Goal: Task Accomplishment & Management: Manage account settings

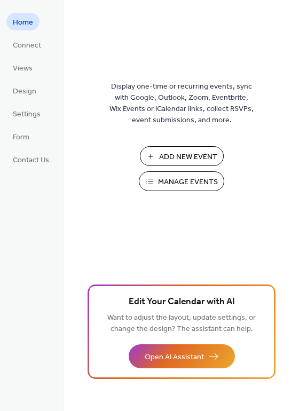
click at [175, 152] on span "Add New Event" at bounding box center [188, 157] width 58 height 11
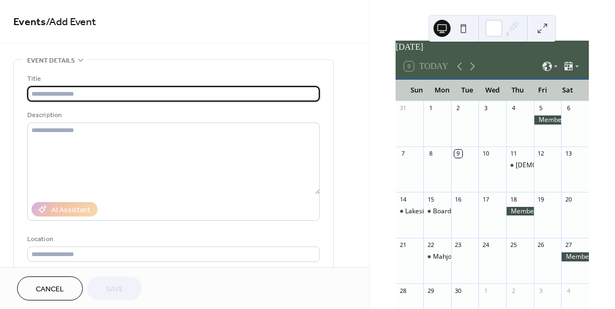
scroll to position [14, 0]
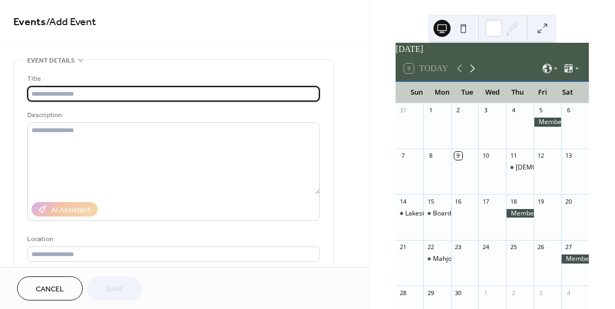
click at [471, 75] on icon at bounding box center [472, 68] width 13 height 13
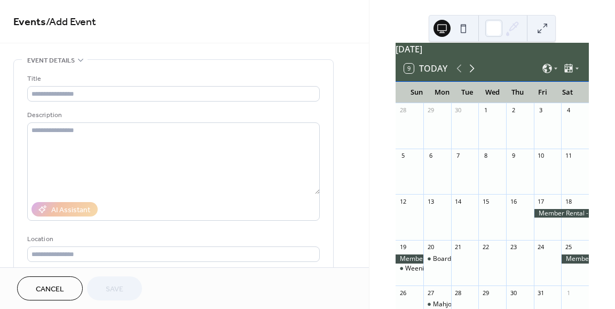
click at [472, 75] on icon at bounding box center [472, 68] width 13 height 13
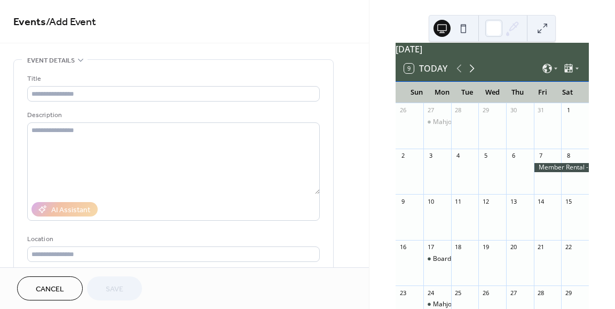
click at [472, 75] on icon at bounding box center [472, 68] width 13 height 13
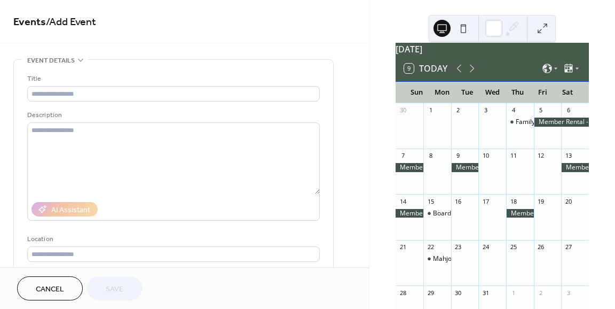
click at [462, 172] on div at bounding box center [465, 167] width 28 height 9
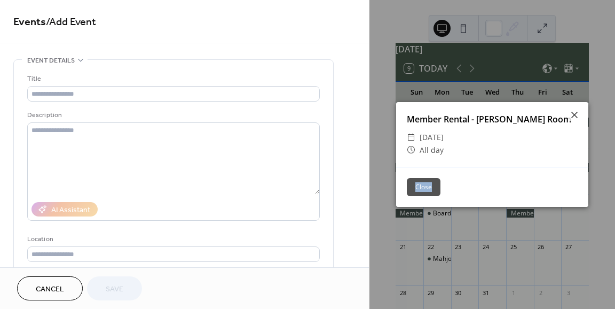
click at [462, 173] on div "Close" at bounding box center [492, 187] width 192 height 40
click at [573, 116] on icon at bounding box center [575, 115] width 6 height 6
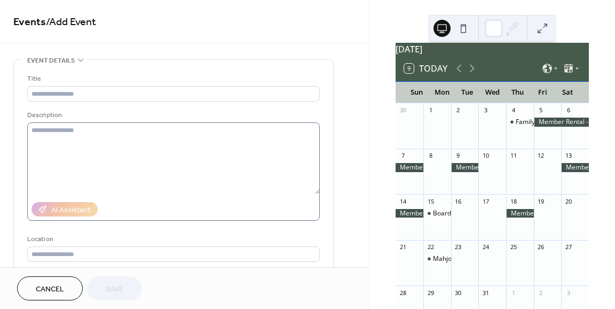
scroll to position [119, 0]
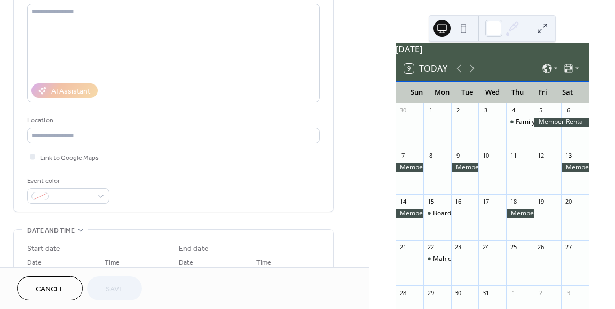
click at [58, 284] on span "Cancel" at bounding box center [50, 289] width 28 height 11
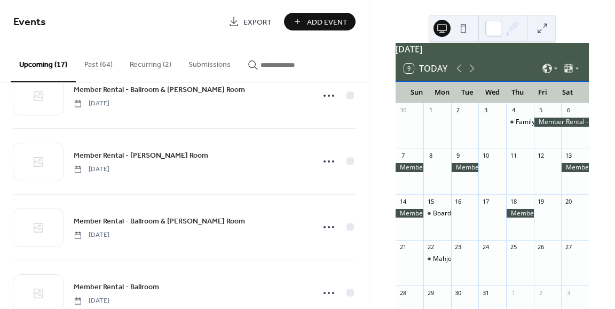
scroll to position [625, 0]
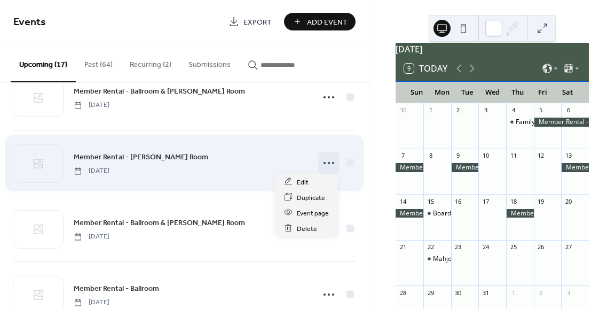
click at [322, 161] on icon at bounding box center [328, 162] width 17 height 17
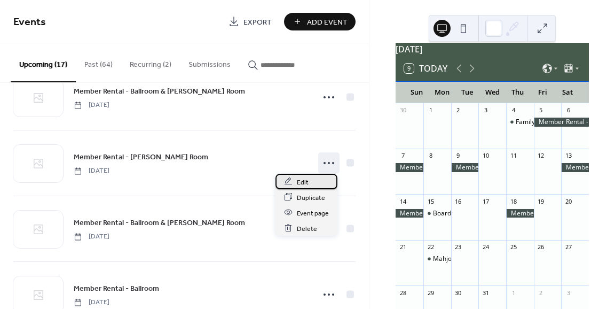
click at [303, 180] on span "Edit" at bounding box center [303, 181] width 12 height 11
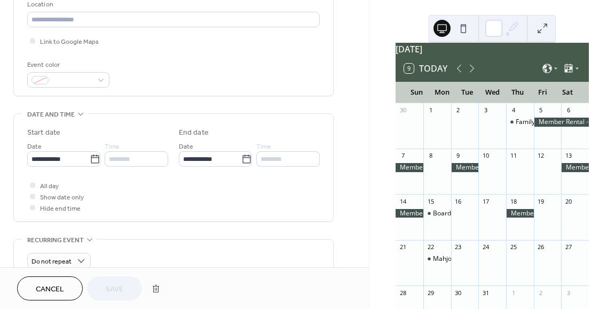
scroll to position [241, 0]
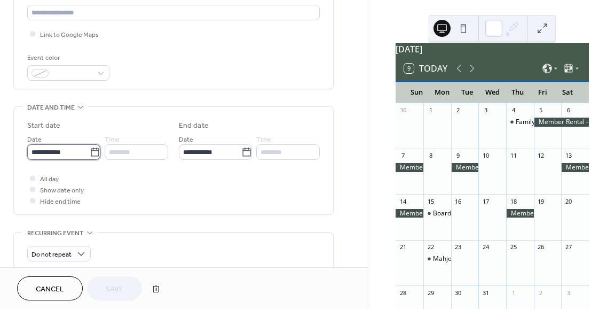
click at [68, 153] on input "**********" at bounding box center [58, 151] width 62 height 15
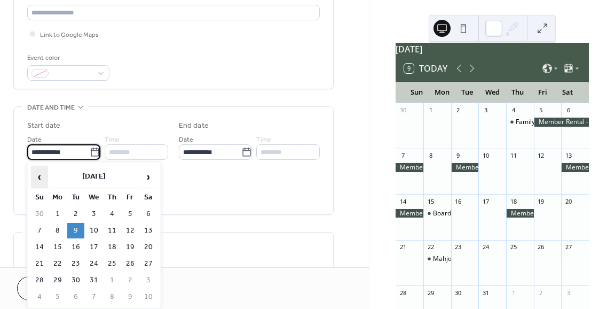
click at [38, 174] on span "‹" at bounding box center [40, 176] width 16 height 21
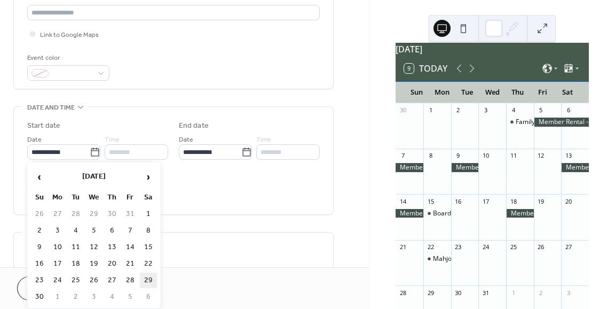
click at [147, 277] on td "29" at bounding box center [148, 279] width 17 height 15
type input "**********"
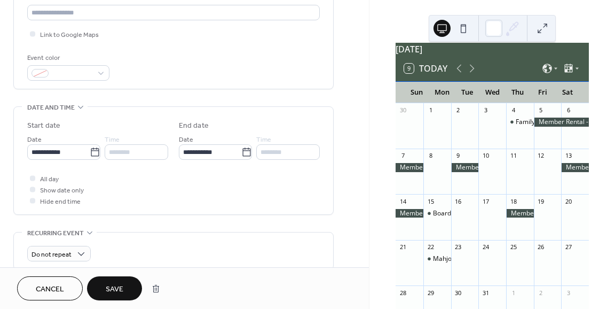
click at [127, 287] on button "Save" at bounding box center [114, 288] width 55 height 24
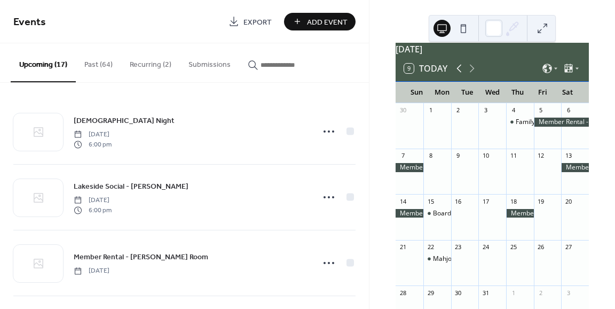
click at [457, 75] on icon at bounding box center [459, 68] width 13 height 13
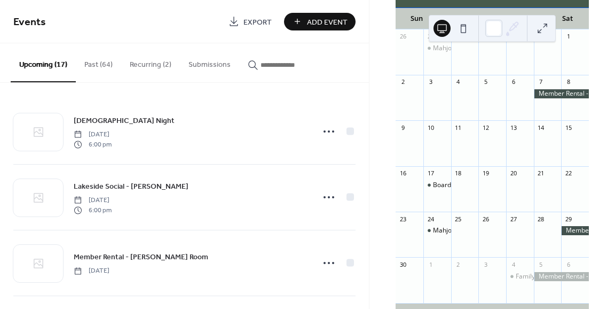
scroll to position [92, 0]
